Goal: Task Accomplishment & Management: Manage account settings

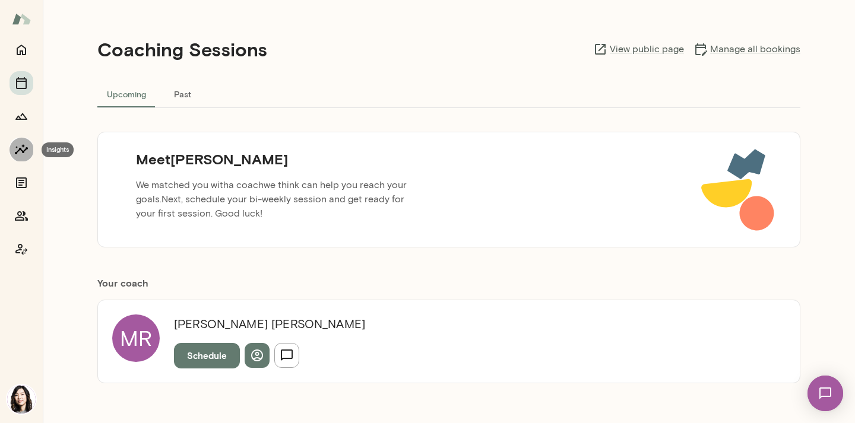
click at [16, 145] on icon "Insights" at bounding box center [21, 149] width 14 height 14
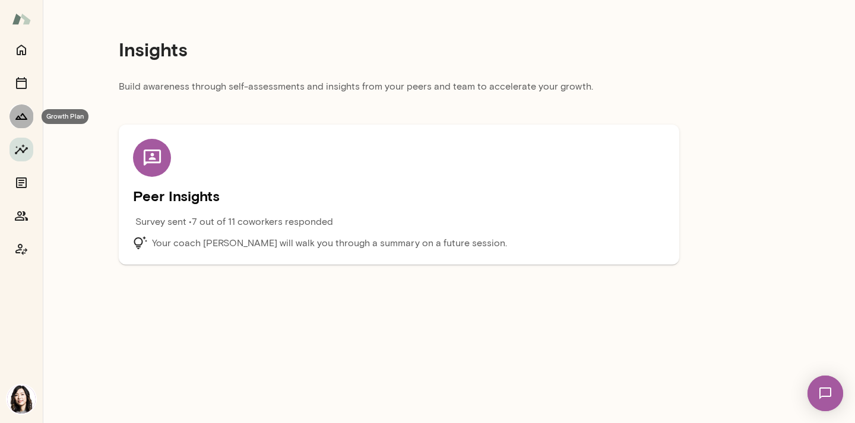
click at [21, 113] on icon "Growth Plan" at bounding box center [21, 116] width 14 height 14
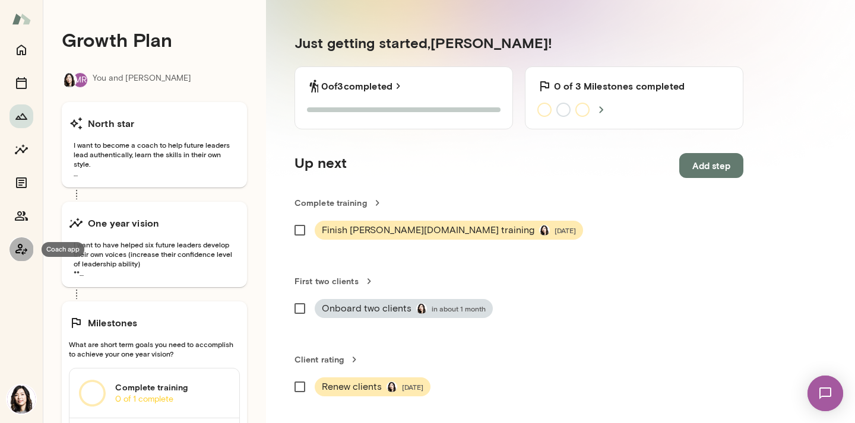
click at [23, 242] on icon "Coach app" at bounding box center [21, 249] width 14 height 14
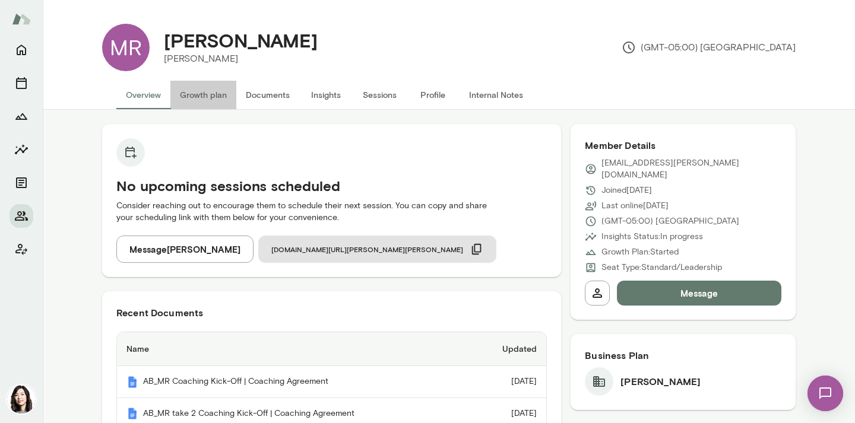
click at [209, 91] on button "Growth plan" at bounding box center [203, 95] width 66 height 28
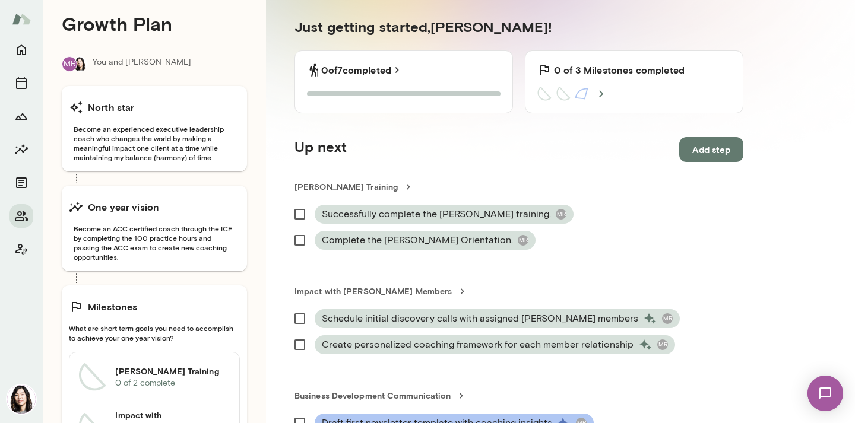
scroll to position [127, 0]
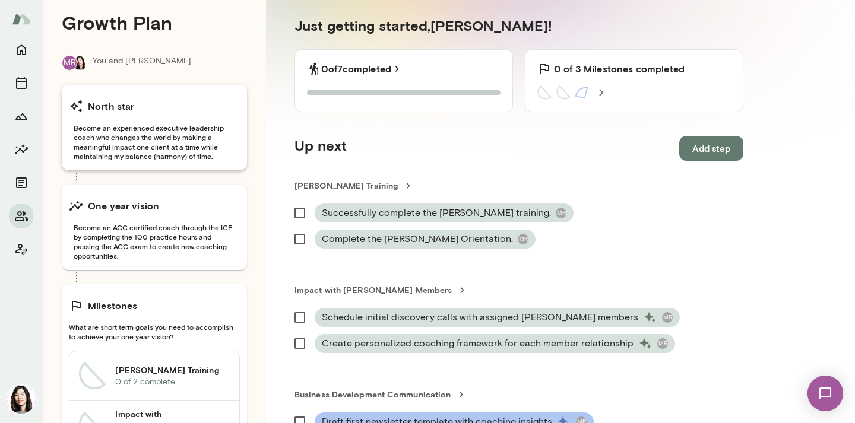
click at [156, 147] on span "Become an experienced executive leadership coach who changes the world by makin…" at bounding box center [154, 142] width 171 height 38
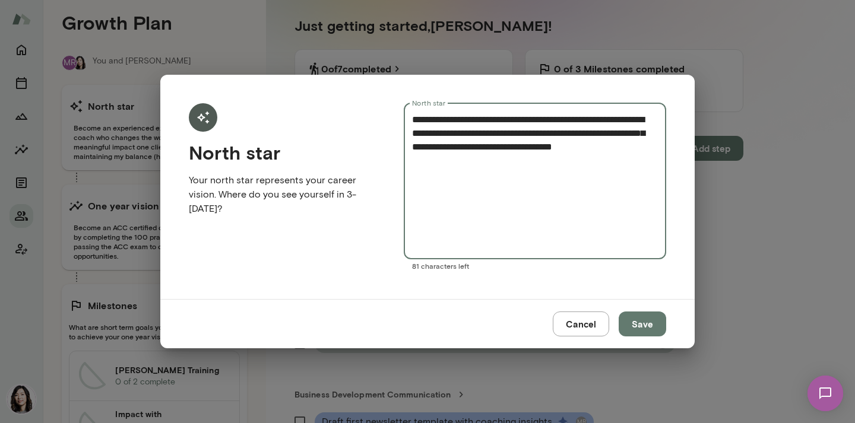
drag, startPoint x: 454, startPoint y: 167, endPoint x: 408, endPoint y: 114, distance: 70.3
click at [408, 114] on div "**********" at bounding box center [535, 181] width 262 height 156
click at [565, 327] on button "Cancel" at bounding box center [581, 324] width 56 height 25
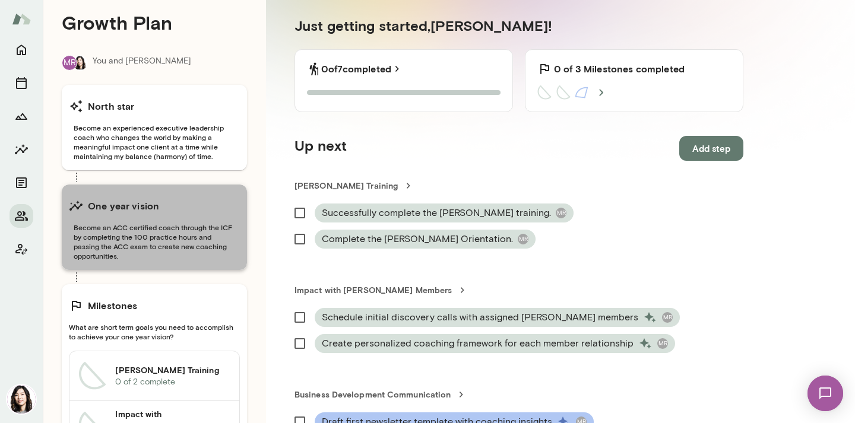
click at [150, 246] on span "Become an ACC certified coach through the ICF by completing the 100 practice ho…" at bounding box center [154, 242] width 171 height 38
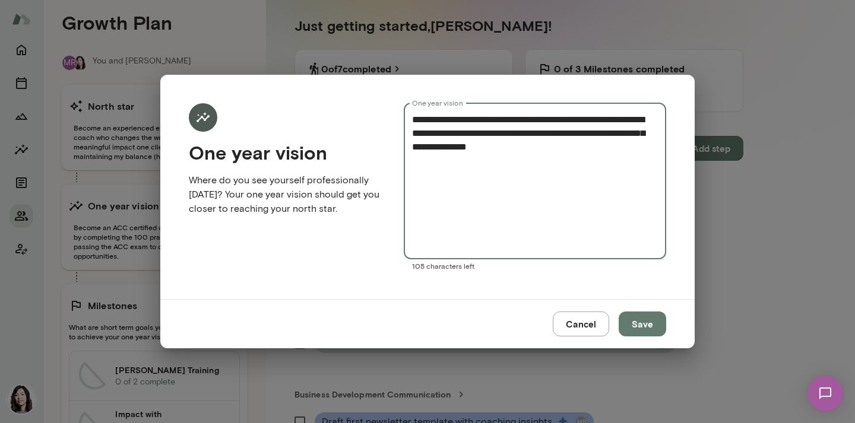
drag, startPoint x: 602, startPoint y: 150, endPoint x: 376, endPoint y: 110, distance: 229.0
click at [376, 110] on form "**********" at bounding box center [427, 186] width 477 height 167
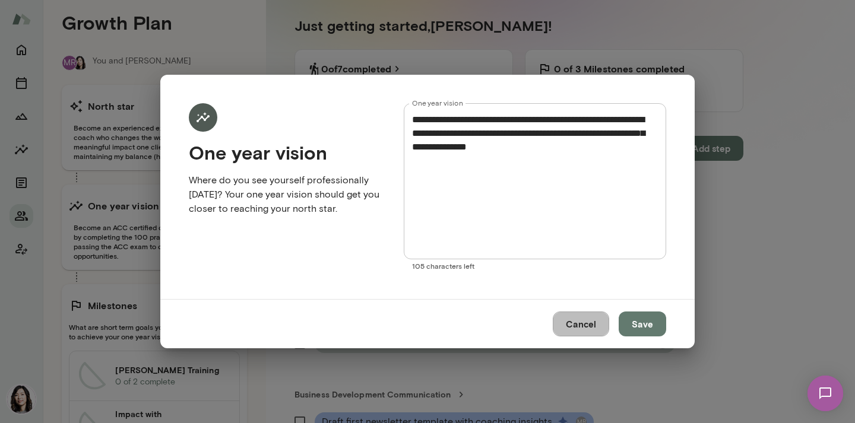
click at [563, 323] on button "Cancel" at bounding box center [581, 324] width 56 height 25
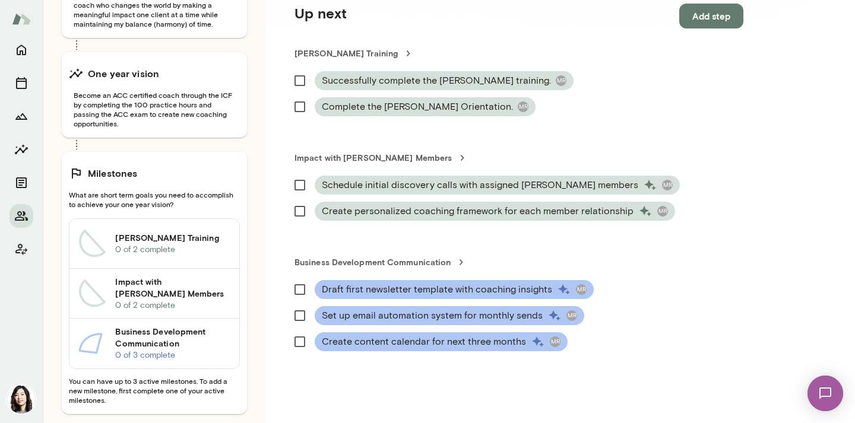
scroll to position [279, 0]
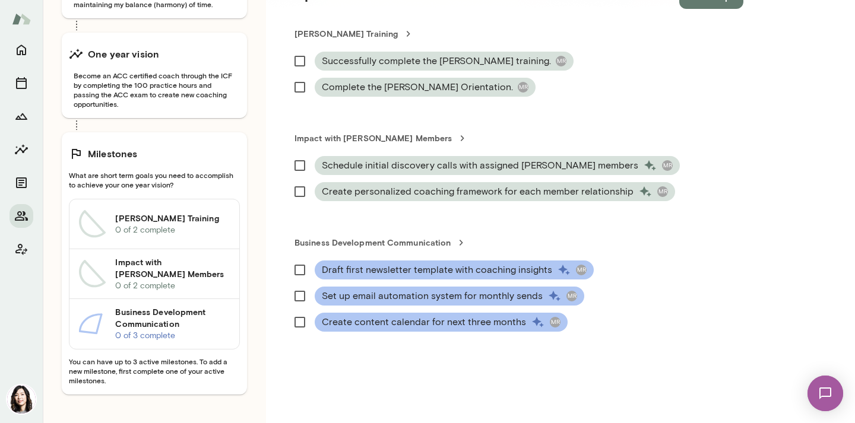
click at [361, 366] on section "Just getting started, [PERSON_NAME] ! 0 of 7 completed 0 of 7 Steps completed 0…" at bounding box center [519, 130] width 506 height 588
